Goal: Task Accomplishment & Management: Manage account settings

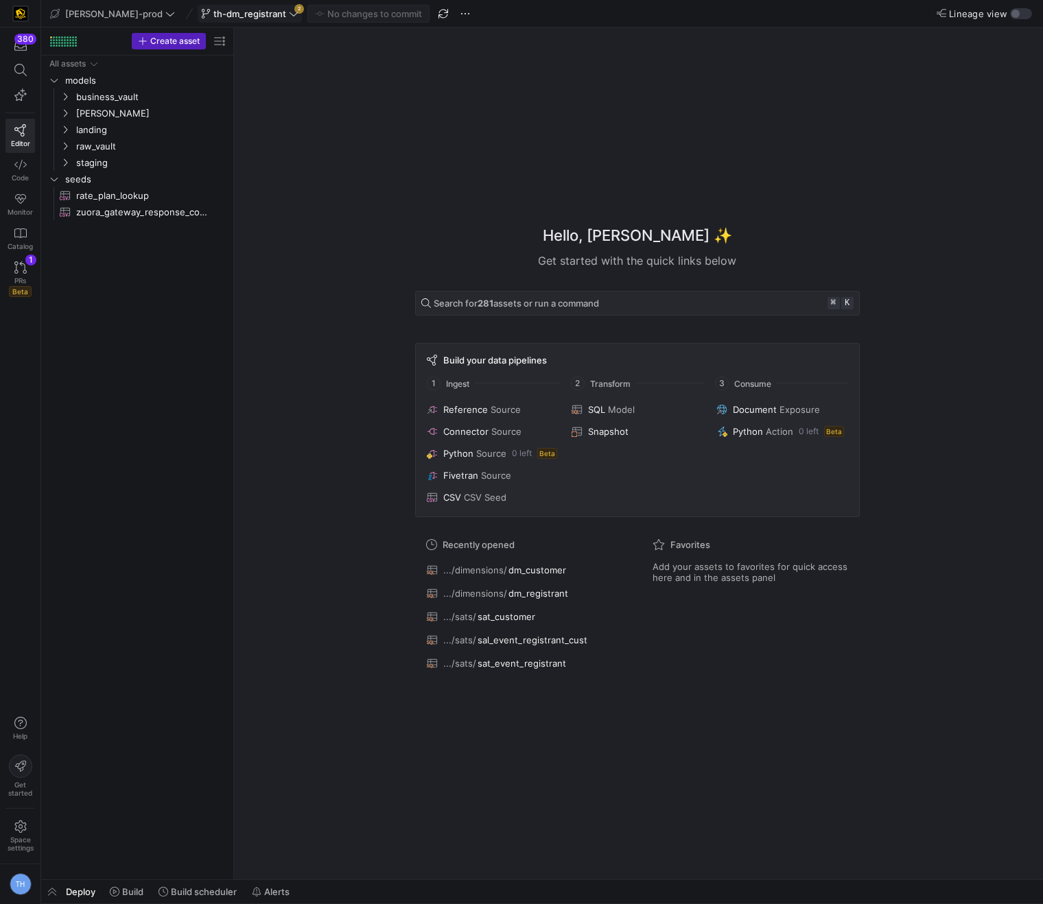
click at [239, 12] on span "th-dm_registrant" at bounding box center [249, 13] width 73 height 11
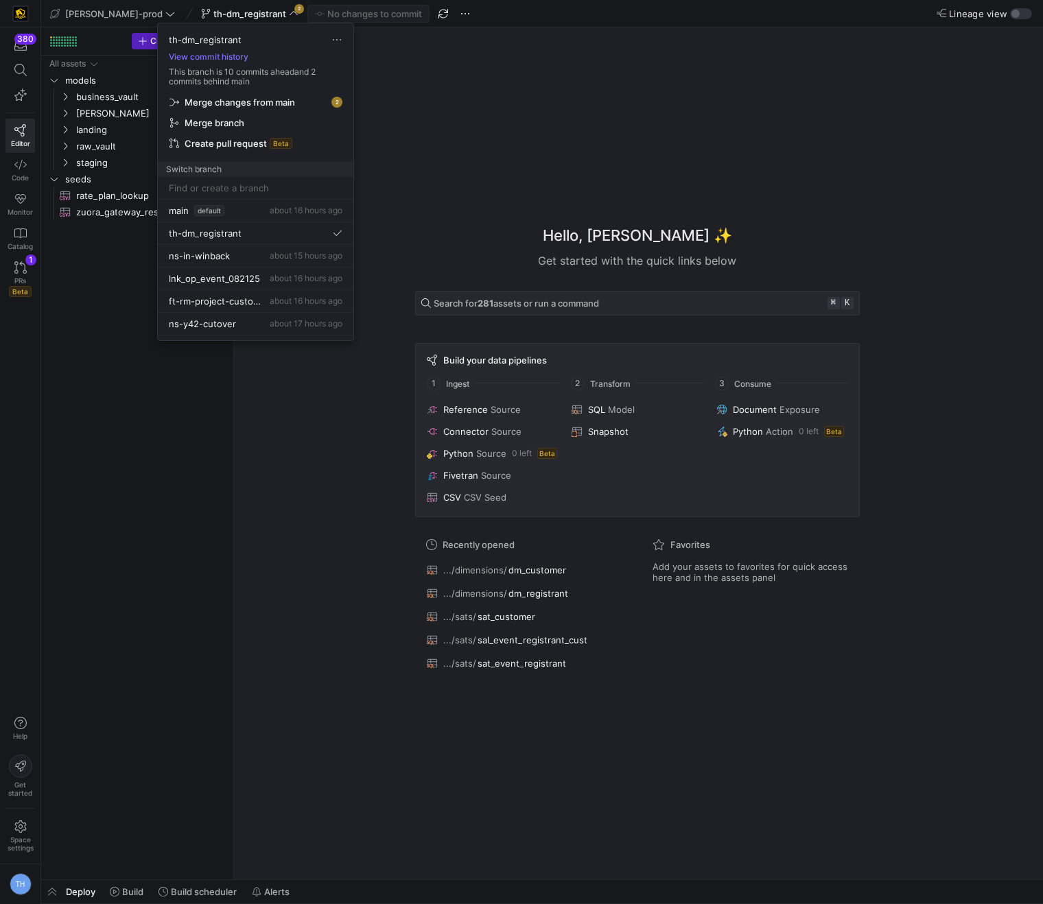
click at [272, 97] on span "Merge changes from main" at bounding box center [240, 102] width 110 height 11
